Goal: Transaction & Acquisition: Purchase product/service

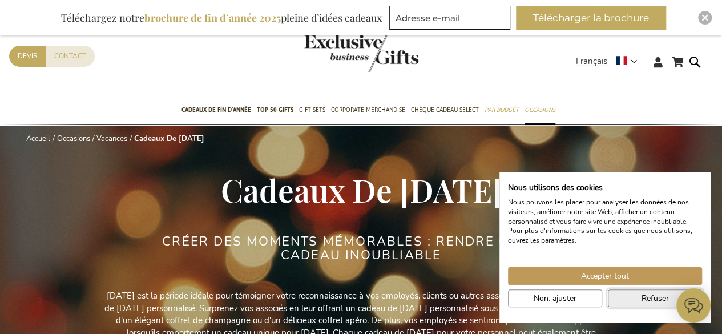
click at [659, 297] on span "Refuser" at bounding box center [655, 298] width 27 height 12
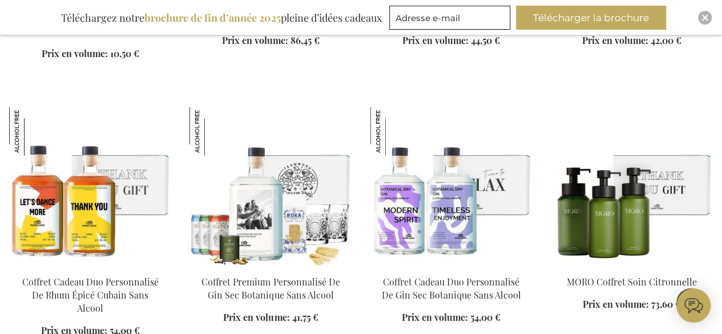
scroll to position [1028, 0]
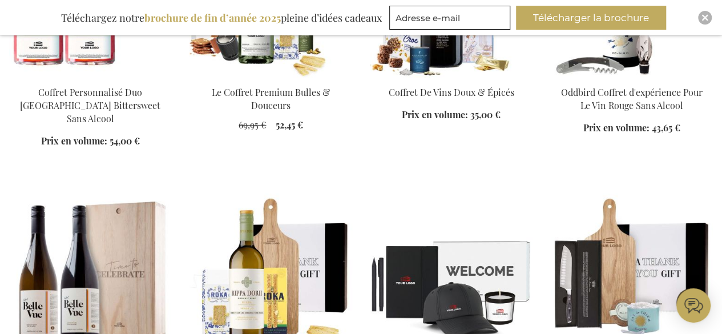
scroll to position [1827, 0]
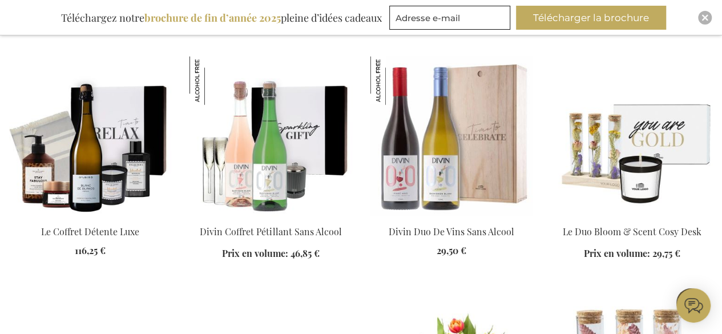
scroll to position [3540, 0]
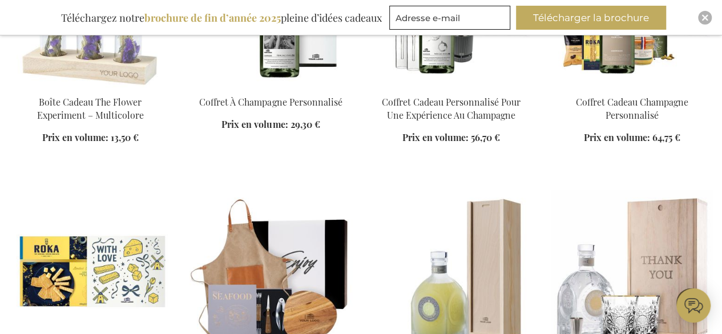
scroll to position [4396, 0]
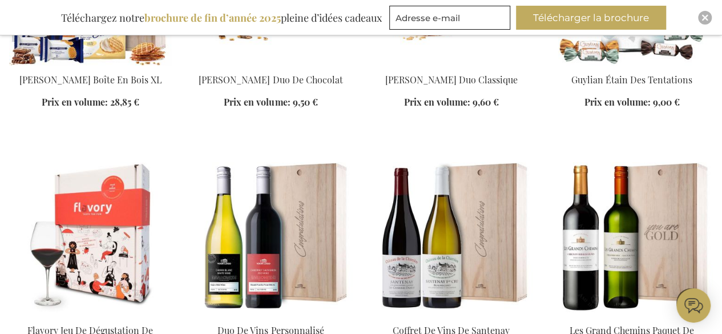
scroll to position [5252, 0]
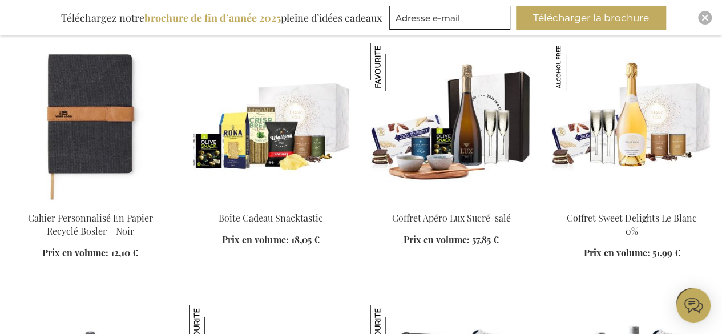
scroll to position [6109, 0]
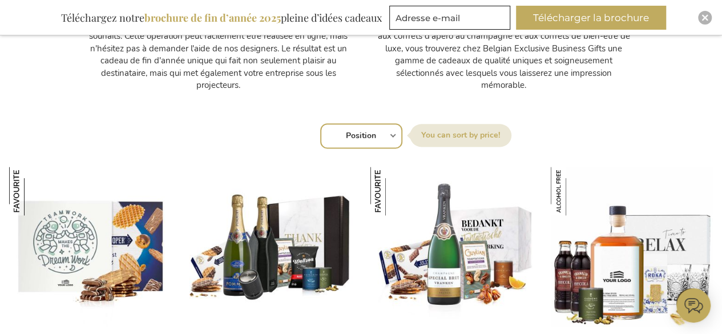
scroll to position [685, 0]
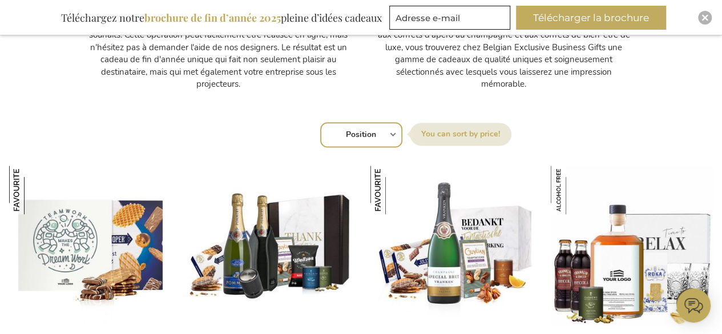
click at [392, 131] on div "[GEOGRAPHIC_DATA] par Position Best Sellers Les plus consultés Nouveau Biggest …" at bounding box center [361, 133] width 692 height 27
click at [393, 136] on select "Position Best Sellers Les plus consultés Nouveau Biggest Saving Price: low to h…" at bounding box center [361, 134] width 82 height 25
